Goal: Task Accomplishment & Management: Manage account settings

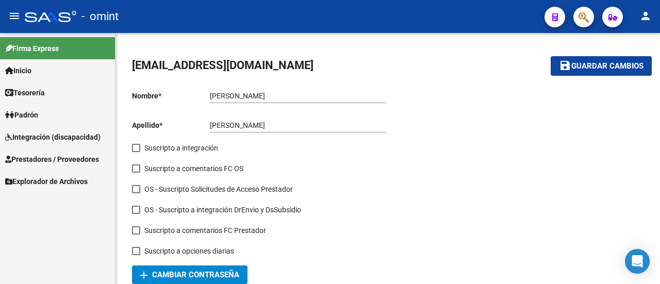
click at [66, 133] on span "Integración (discapacidad)" at bounding box center [52, 137] width 95 height 11
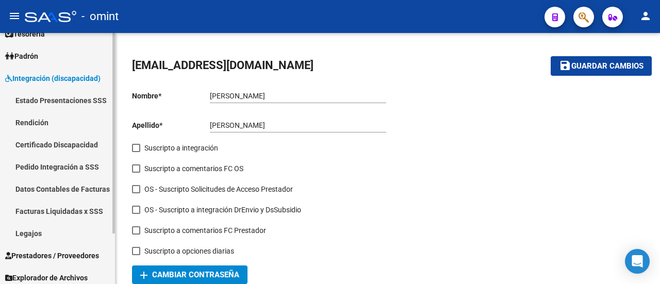
scroll to position [63, 0]
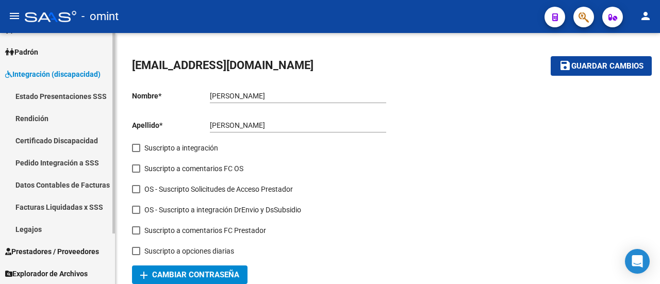
click at [74, 216] on link "Facturas Liquidadas x SSS" at bounding box center [57, 207] width 115 height 22
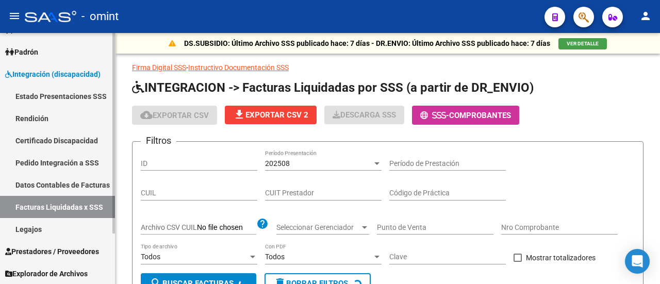
click at [71, 221] on link "Legajos" at bounding box center [57, 229] width 115 height 22
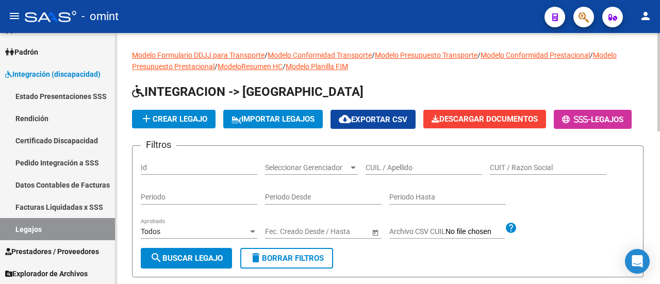
click at [535, 175] on div "CUIT / Razon Social" at bounding box center [548, 164] width 117 height 21
paste input "27384074559"
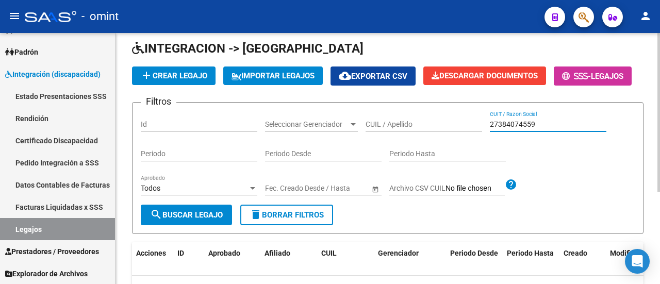
scroll to position [42, 0]
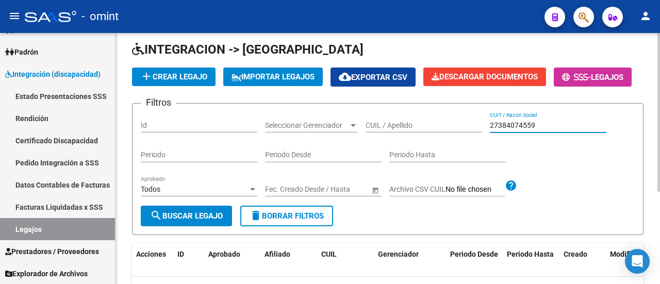
click at [524, 130] on input "27384074559" at bounding box center [548, 125] width 117 height 9
click at [574, 133] on div "27384074559 CUIT / Razon Social" at bounding box center [548, 122] width 117 height 21
paste input "72971792"
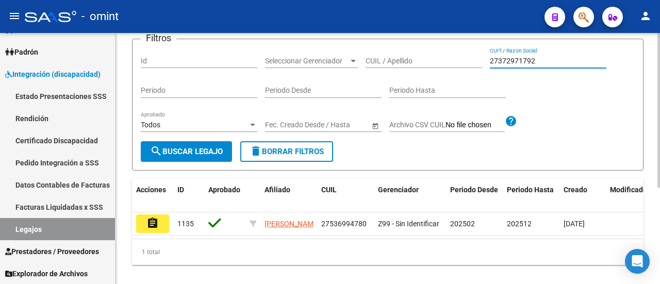
scroll to position [54, 0]
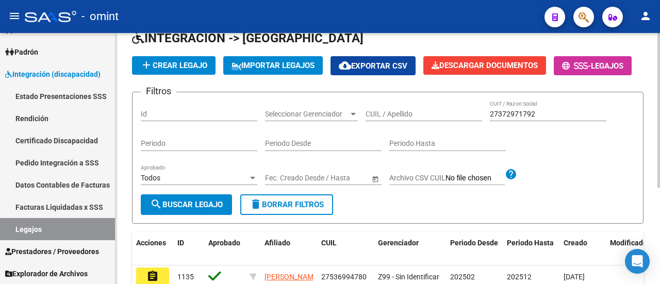
click at [511, 121] on div "27372971792 CUIT / Razon Social" at bounding box center [548, 111] width 117 height 21
click at [511, 119] on input "27372971792" at bounding box center [548, 114] width 117 height 9
paste input "84074559"
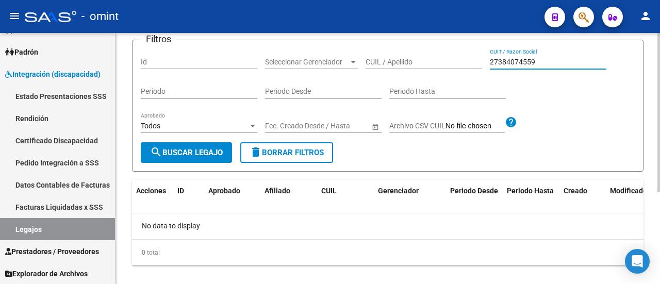
scroll to position [145, 0]
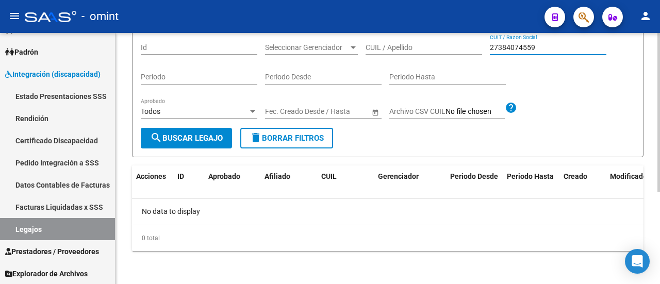
type input "27384074559"
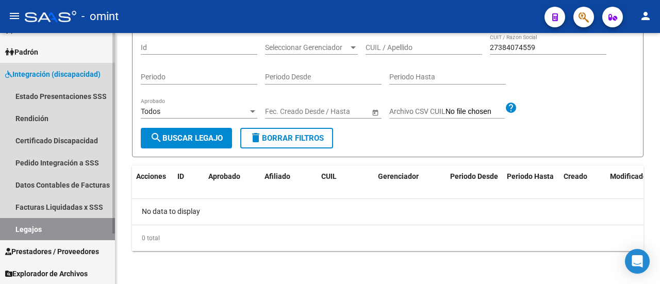
click at [32, 66] on link "Integración (discapacidad)" at bounding box center [57, 74] width 115 height 22
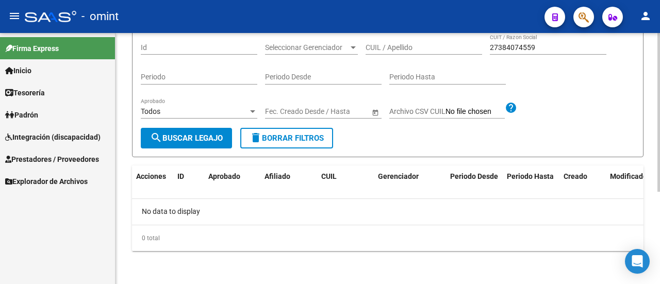
scroll to position [42, 0]
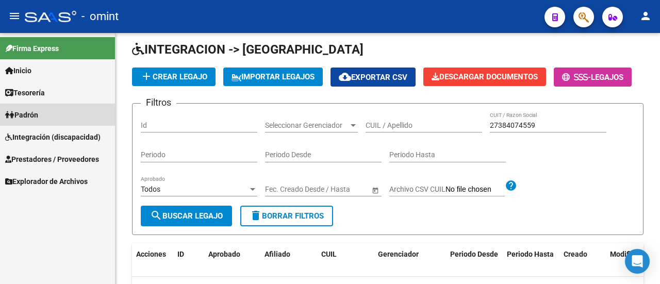
click at [35, 116] on span "Padrón" at bounding box center [21, 114] width 33 height 11
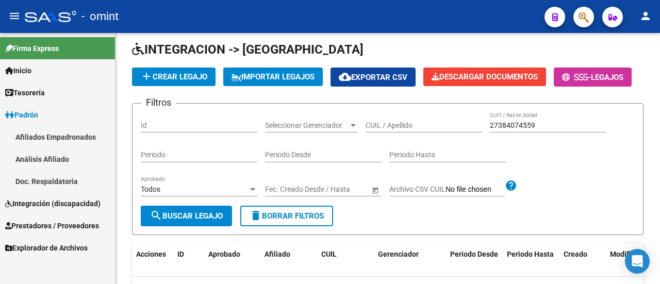
click at [38, 110] on span "Padrón" at bounding box center [21, 114] width 33 height 11
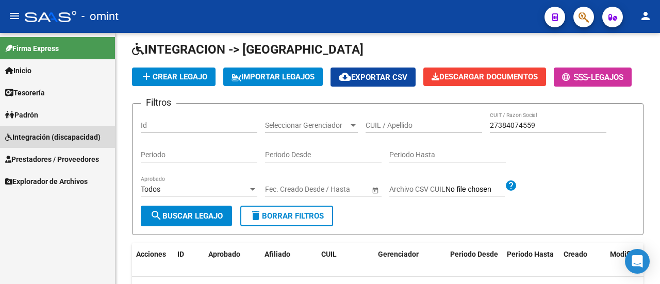
click at [17, 132] on span "Integración (discapacidad)" at bounding box center [52, 137] width 95 height 11
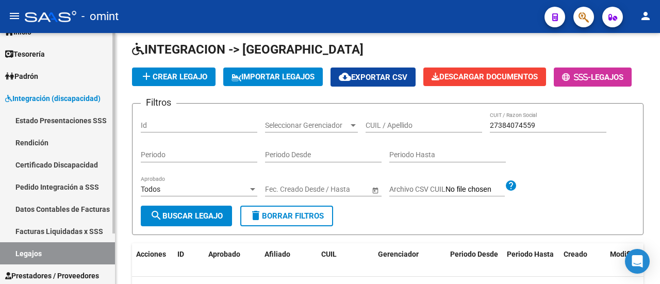
scroll to position [52, 0]
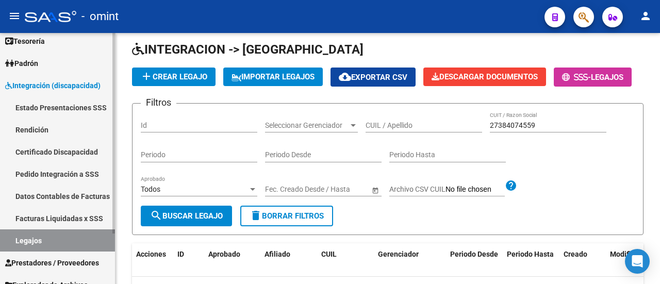
click at [73, 157] on link "Certificado Discapacidad" at bounding box center [57, 152] width 115 height 22
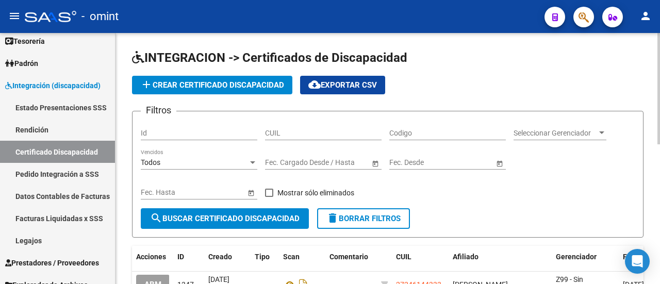
click at [590, 136] on span "Seleccionar Gerenciador" at bounding box center [556, 133] width 84 height 9
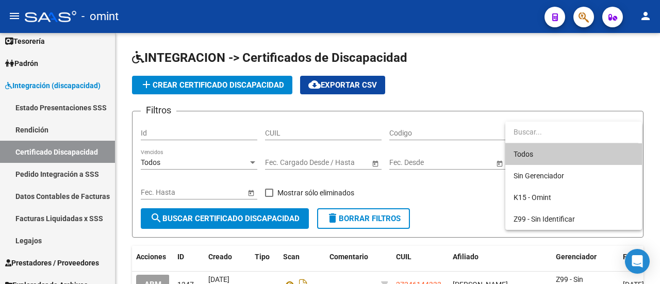
click at [50, 242] on div at bounding box center [330, 142] width 660 height 284
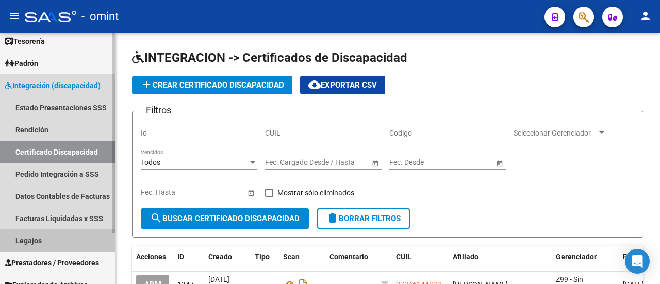
click at [68, 242] on link "Legajos" at bounding box center [57, 241] width 115 height 22
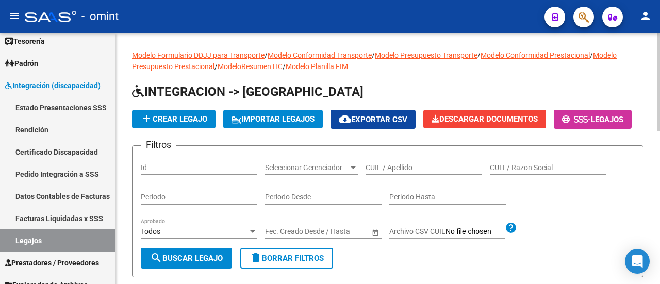
click at [545, 172] on input "CUIT / Razon Social" at bounding box center [548, 168] width 117 height 9
paste input "20245222859"
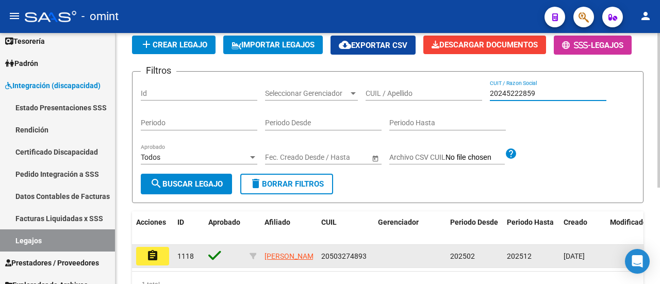
scroll to position [157, 0]
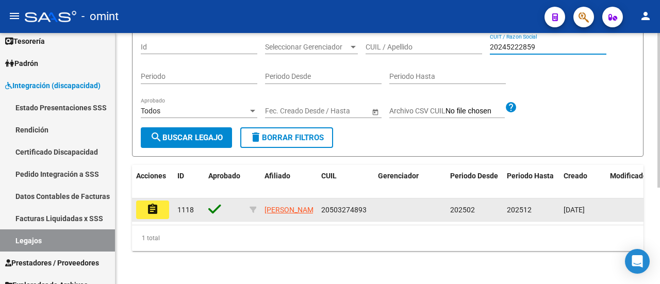
type input "20245222859"
click at [149, 203] on mat-icon "assignment" at bounding box center [152, 209] width 12 height 12
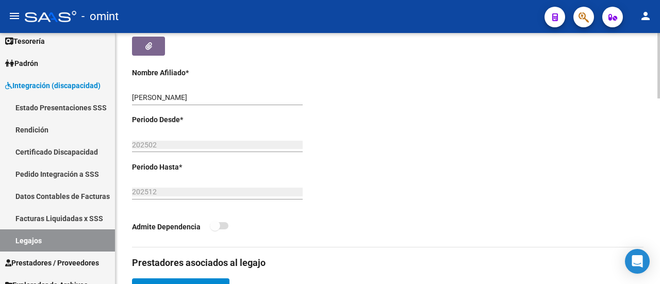
scroll to position [464, 0]
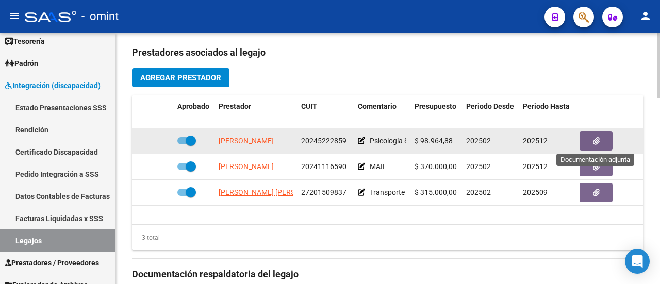
click at [606, 139] on button "button" at bounding box center [596, 141] width 33 height 19
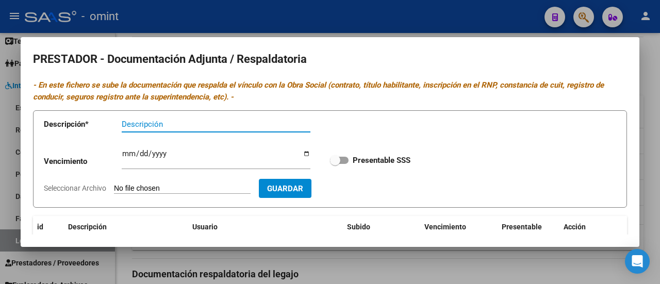
click at [258, 256] on div at bounding box center [330, 142] width 660 height 284
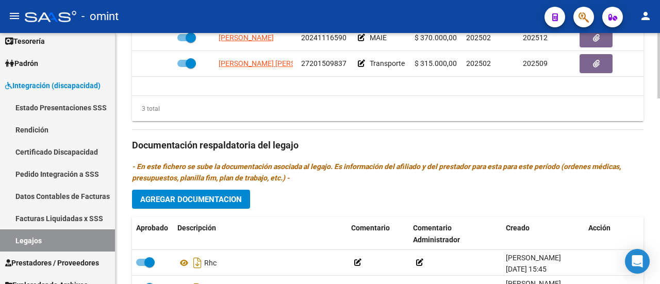
scroll to position [712, 0]
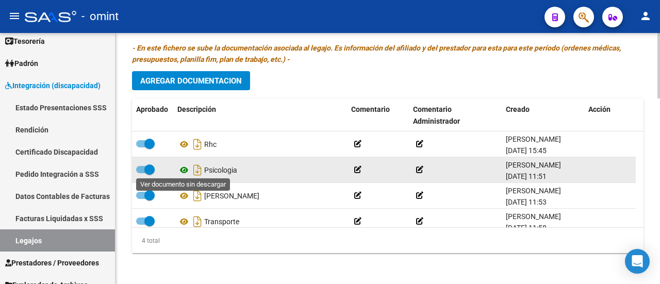
click at [186, 167] on icon at bounding box center [183, 170] width 13 height 12
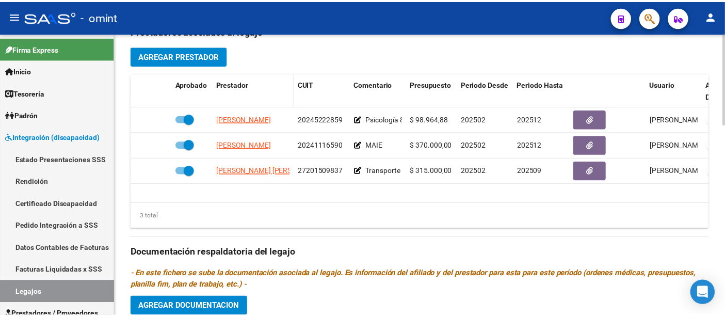
scroll to position [382, 0]
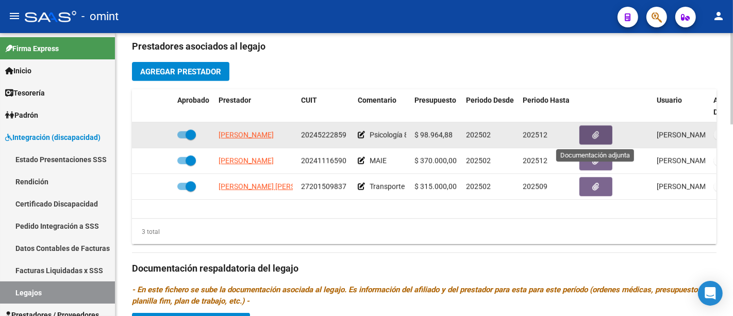
click at [611, 133] on button "button" at bounding box center [596, 134] width 33 height 19
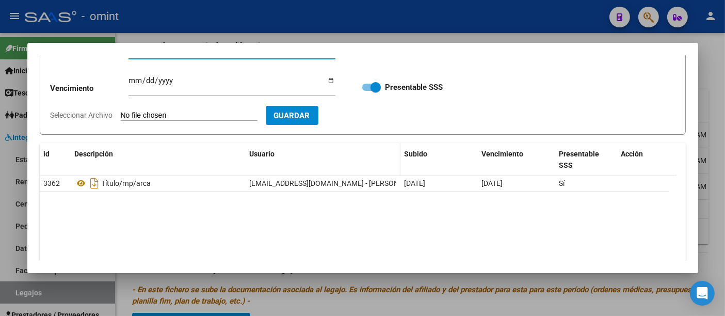
scroll to position [0, 0]
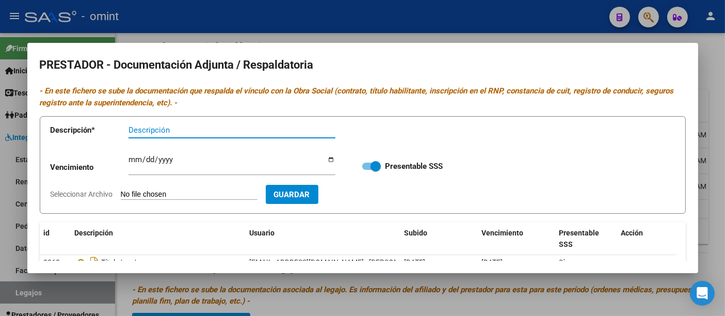
click at [423, 39] on div at bounding box center [362, 158] width 725 height 316
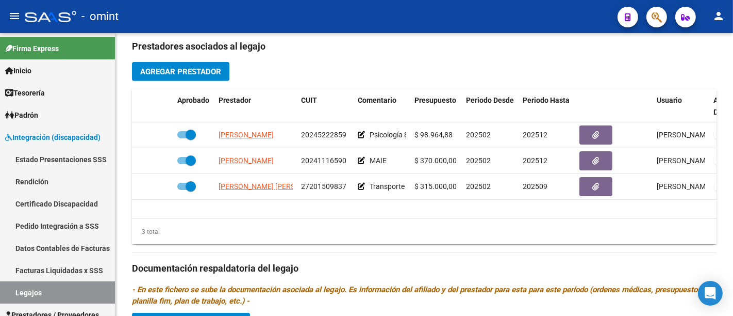
click at [428, 26] on div "- omint" at bounding box center [317, 16] width 585 height 23
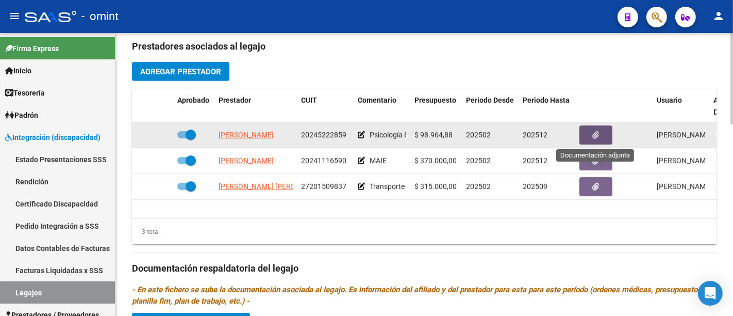
click at [593, 138] on icon "button" at bounding box center [596, 135] width 7 height 8
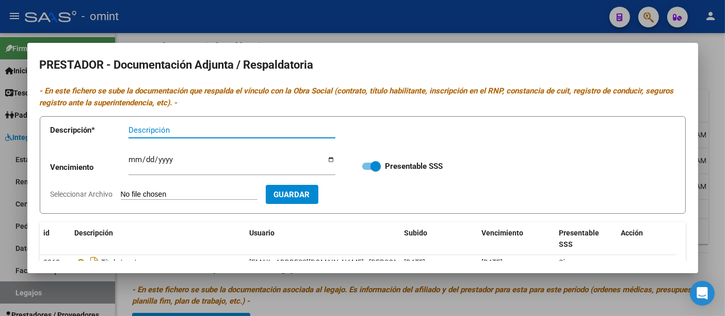
scroll to position [123, 0]
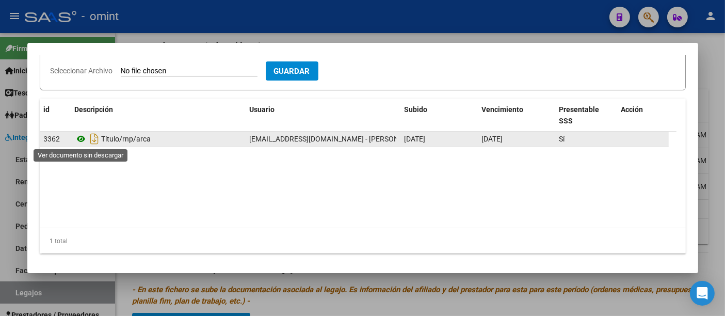
click at [78, 139] on icon at bounding box center [81, 139] width 13 height 12
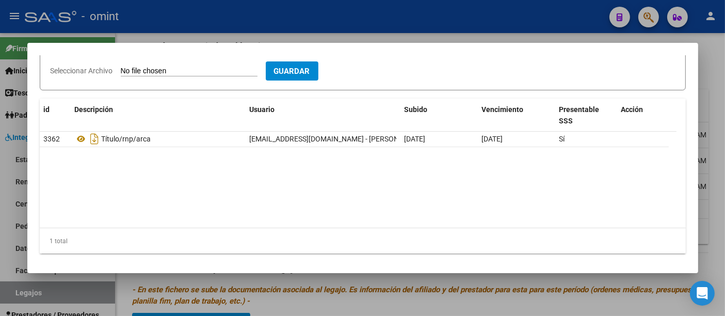
click at [332, 284] on div at bounding box center [362, 158] width 725 height 316
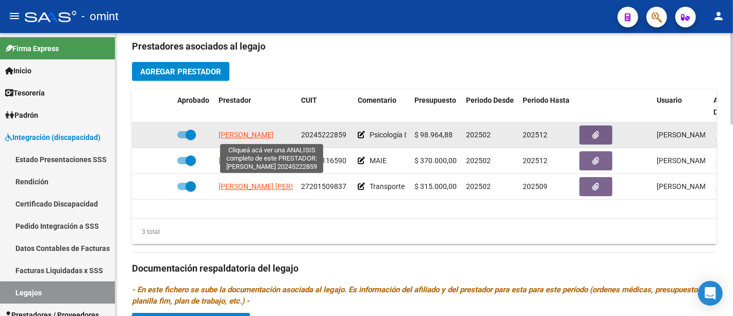
click at [267, 138] on span "[PERSON_NAME]" at bounding box center [246, 134] width 55 height 8
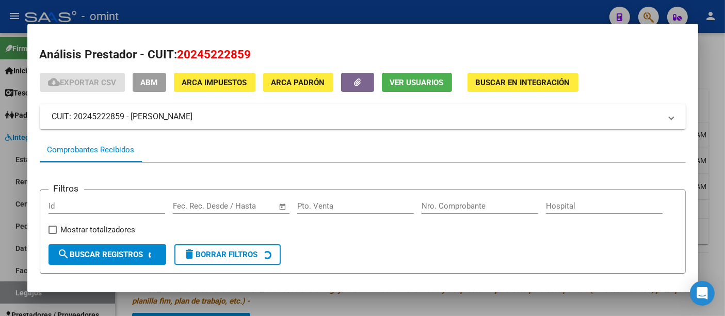
click at [660, 160] on div at bounding box center [362, 158] width 725 height 316
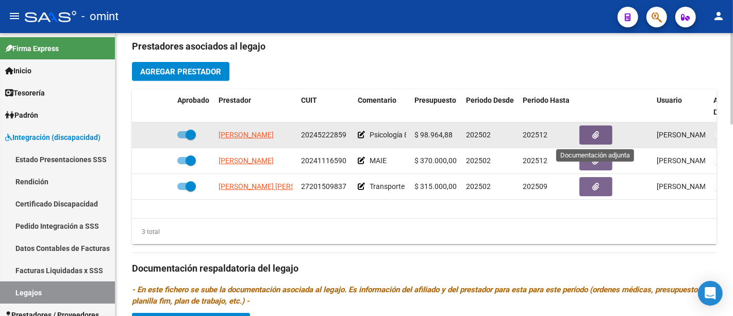
click at [589, 135] on button "button" at bounding box center [596, 134] width 33 height 19
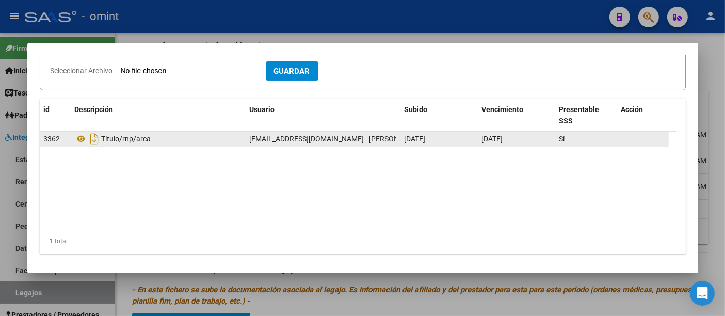
drag, startPoint x: 115, startPoint y: 139, endPoint x: 181, endPoint y: 137, distance: 66.0
click at [181, 137] on div "Título/rnp/arca" at bounding box center [158, 138] width 167 height 17
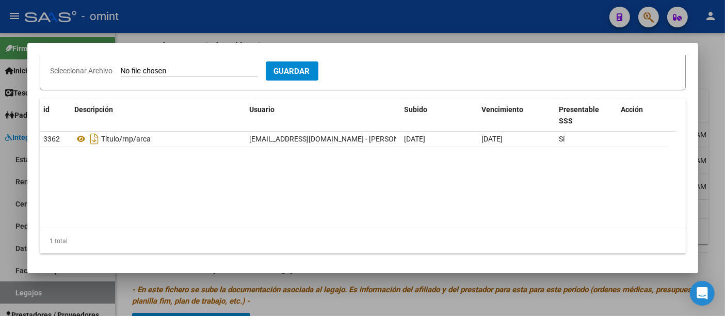
click at [181, 173] on datatable-body "3362 Título/rnp/arca [EMAIL_ADDRESS][DOMAIN_NAME] - [PERSON_NAME] [DATE] [DATE]…" at bounding box center [358, 180] width 636 height 96
